Goal: Task Accomplishment & Management: Manage account settings

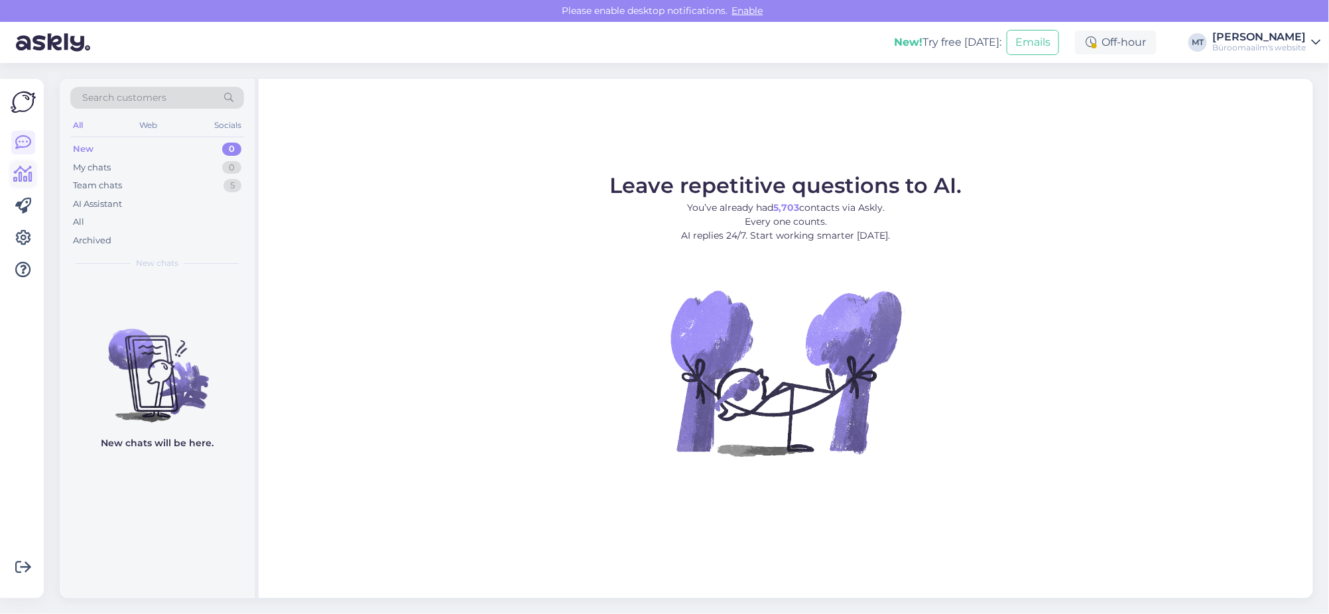
click at [27, 172] on icon at bounding box center [23, 175] width 19 height 16
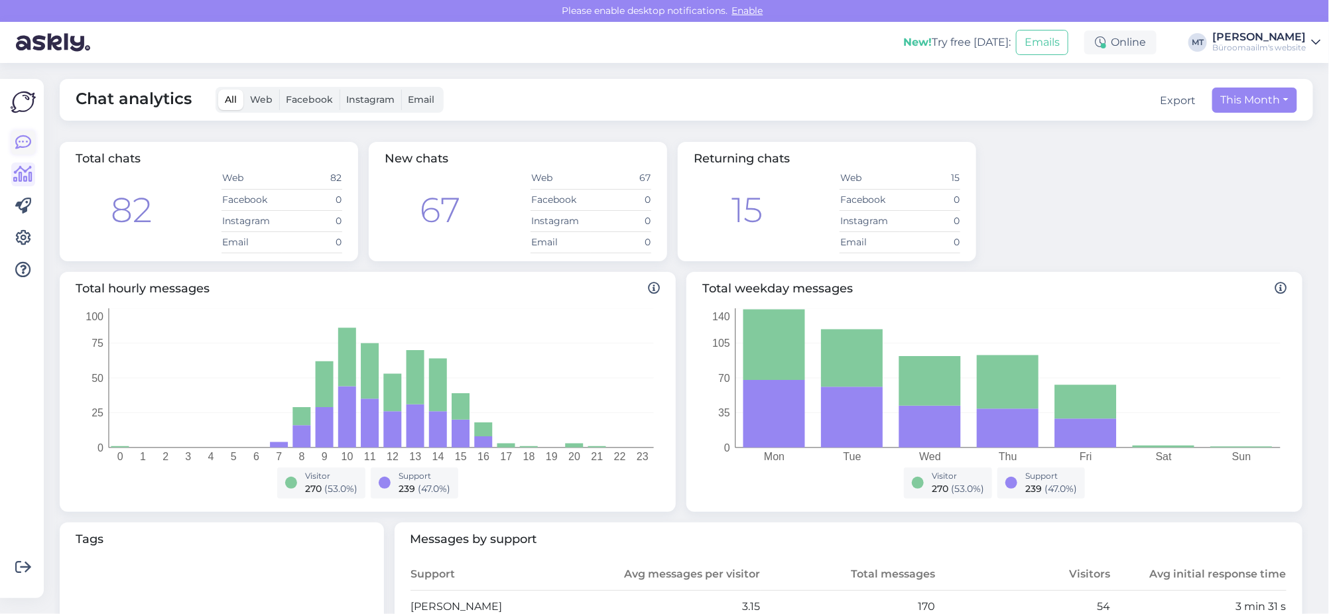
click at [28, 143] on icon at bounding box center [23, 143] width 16 height 16
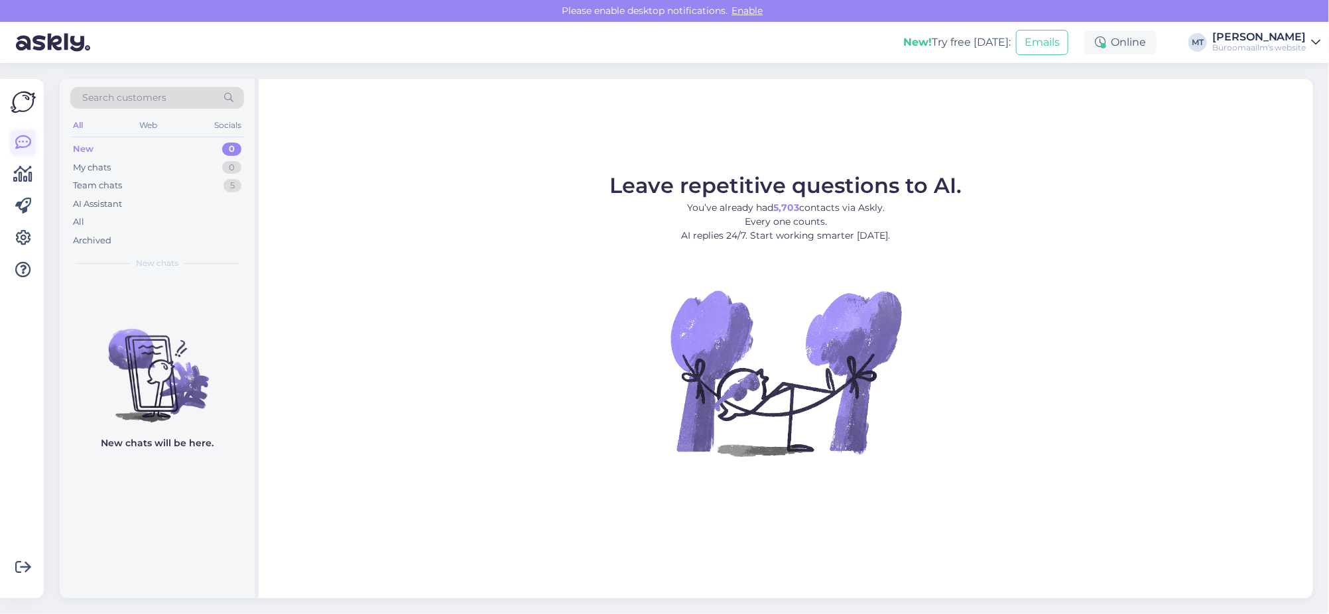
click at [26, 143] on icon at bounding box center [23, 143] width 16 height 16
click at [24, 143] on icon at bounding box center [23, 143] width 16 height 16
click at [16, 238] on icon at bounding box center [23, 238] width 16 height 16
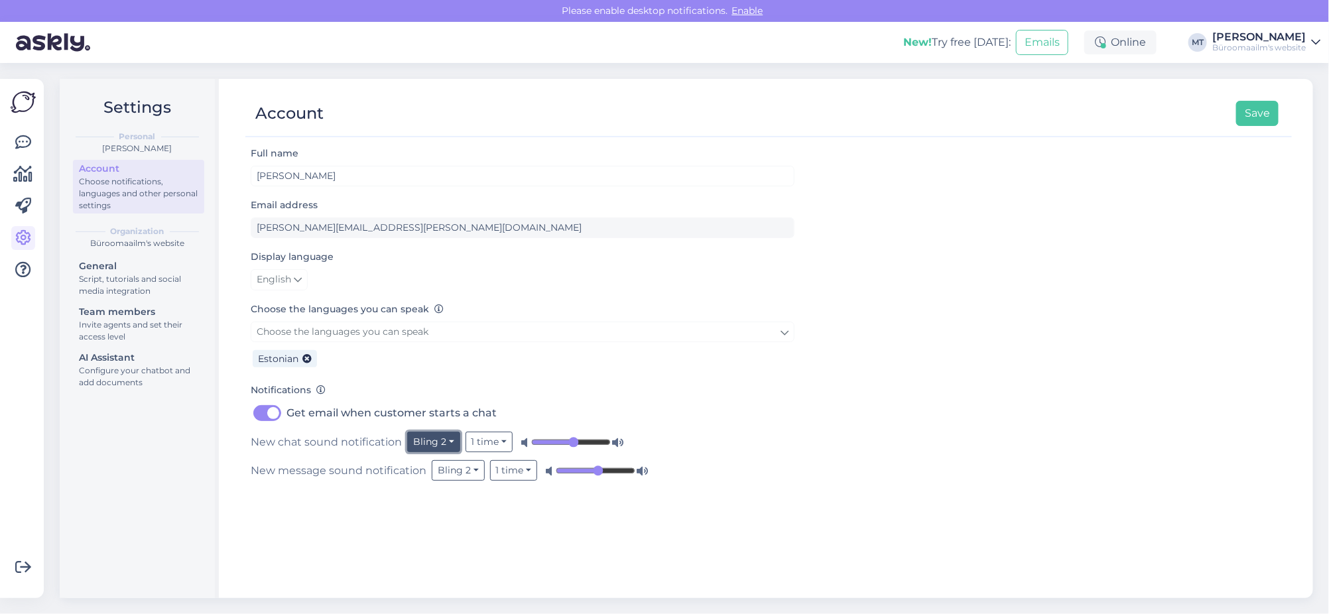
click at [441, 438] on button "Bling 2" at bounding box center [433, 442] width 53 height 21
click at [410, 330] on link "Bling 2" at bounding box center [419, 330] width 84 height 21
click at [447, 436] on button "Bling 2" at bounding box center [433, 442] width 53 height 21
click at [420, 392] on link "Bells 3" at bounding box center [419, 394] width 84 height 21
click at [450, 441] on button "Bells 3" at bounding box center [432, 442] width 50 height 21
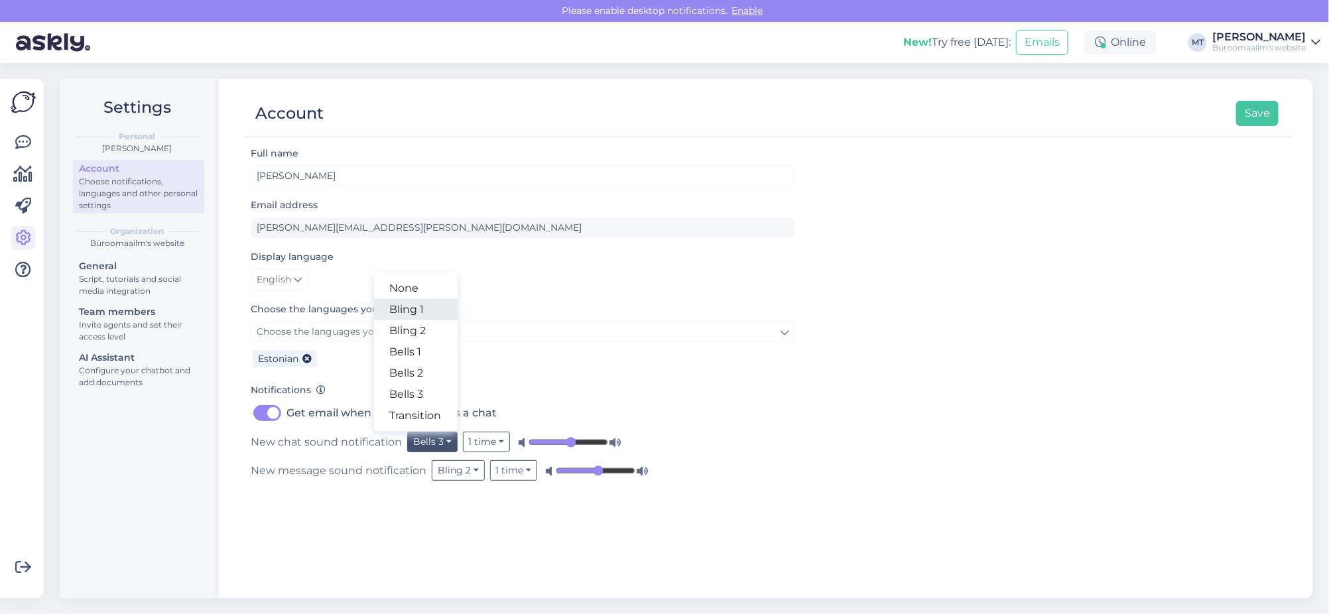
click at [401, 306] on link "Bling 1" at bounding box center [416, 309] width 84 height 21
click at [449, 437] on button "Bling 1" at bounding box center [432, 442] width 51 height 21
click at [409, 327] on link "Bling 2" at bounding box center [417, 330] width 84 height 21
click at [448, 437] on button "Bling 2" at bounding box center [433, 442] width 53 height 21
click at [403, 350] on link "Bells 1" at bounding box center [419, 352] width 84 height 21
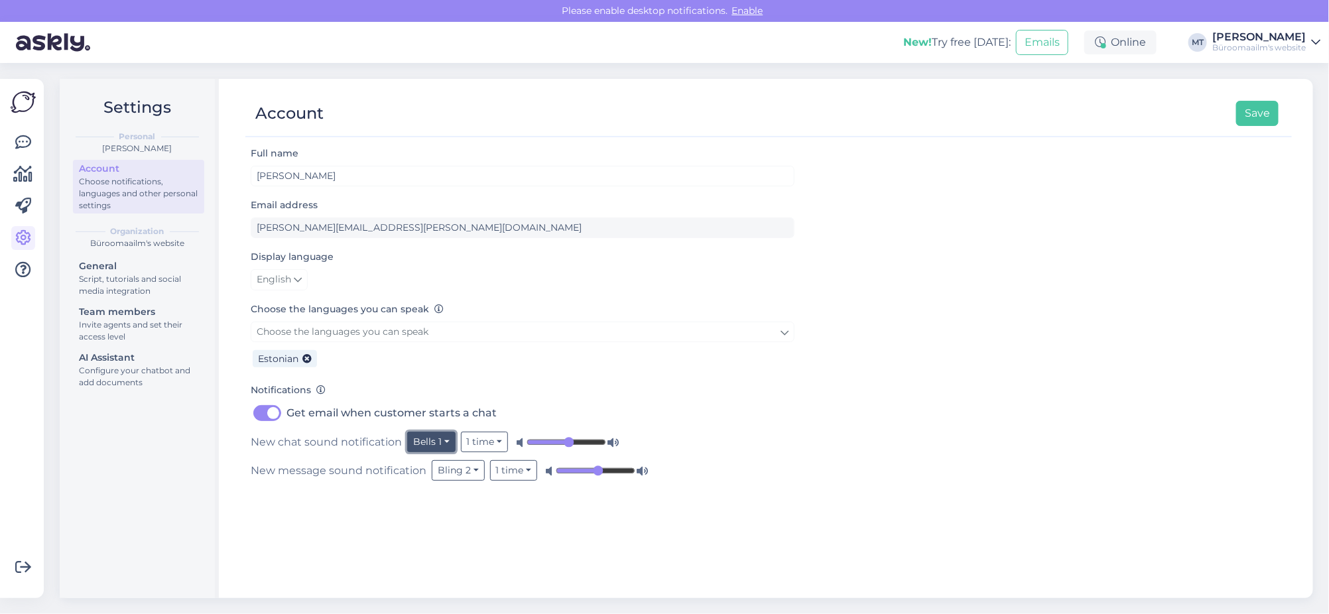
click at [438, 437] on button "Bells 1" at bounding box center [431, 442] width 48 height 21
click at [399, 370] on link "Bells 2" at bounding box center [414, 373] width 84 height 21
click at [450, 439] on button "Bells 2" at bounding box center [432, 442] width 50 height 21
click at [409, 389] on link "Bells 3" at bounding box center [416, 394] width 84 height 21
click at [449, 438] on button "Bells 3" at bounding box center [432, 442] width 50 height 21
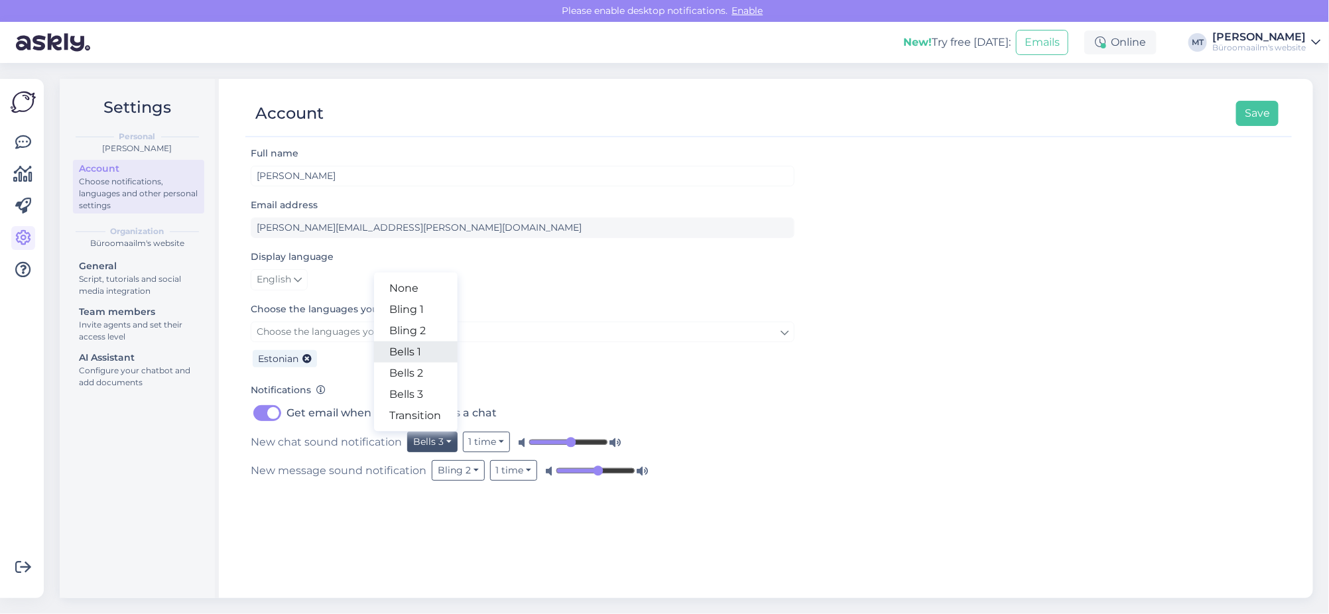
click at [415, 350] on link "Bells 1" at bounding box center [416, 352] width 84 height 21
drag, startPoint x: 565, startPoint y: 438, endPoint x: 580, endPoint y: 439, distance: 14.6
click at [580, 439] on input "range" at bounding box center [567, 442] width 80 height 13
click at [476, 466] on button "Bling 2" at bounding box center [458, 470] width 53 height 21
click at [425, 375] on link "Bells 1" at bounding box center [443, 380] width 84 height 21
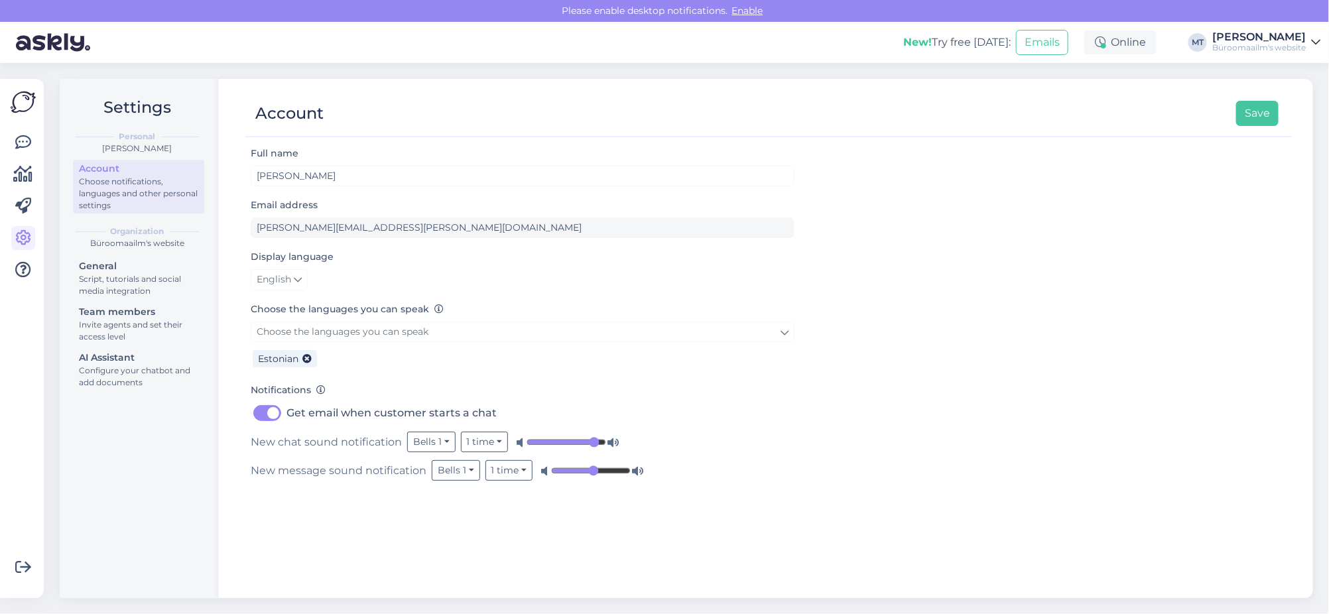
type input "0.9"
click at [593, 437] on input "range" at bounding box center [567, 442] width 80 height 13
drag, startPoint x: 592, startPoint y: 470, endPoint x: 609, endPoint y: 471, distance: 17.3
type input "0.78"
click at [609, 471] on input "range" at bounding box center [591, 470] width 80 height 13
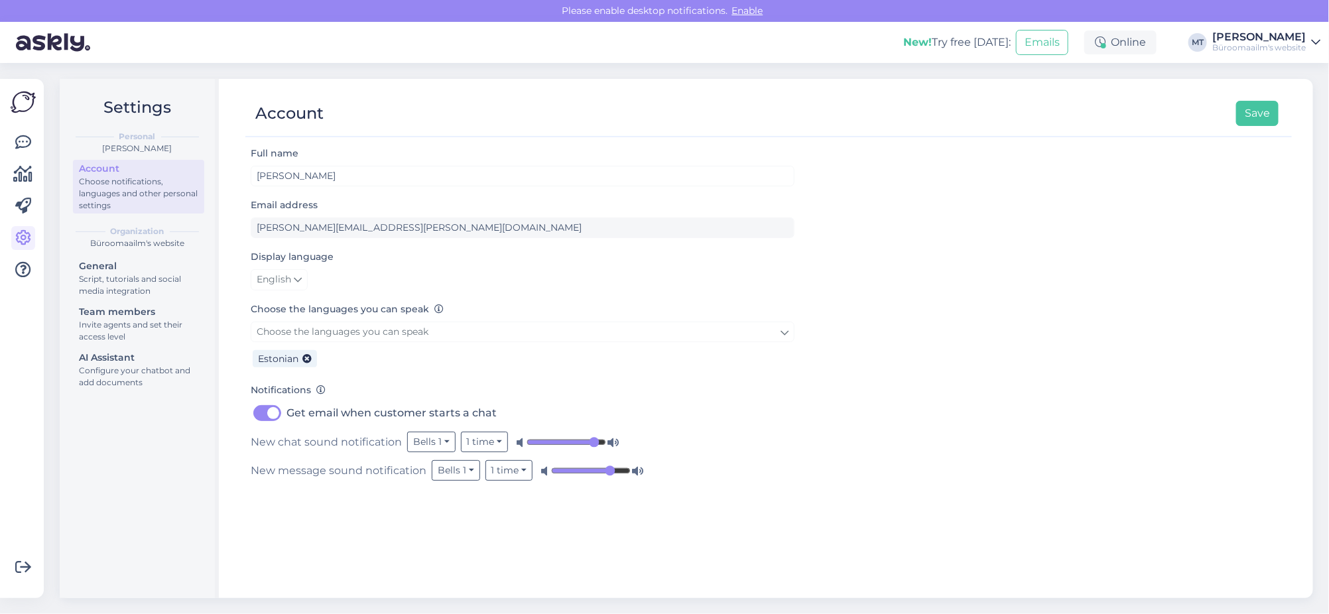
click at [565, 518] on div "Full name Marje Tamm Email address marje.tamm@byroomaailm.ee Display language E…" at bounding box center [768, 365] width 1047 height 441
click at [1263, 111] on button "Save" at bounding box center [1258, 113] width 42 height 25
click at [22, 144] on icon at bounding box center [23, 143] width 16 height 16
